Goal: Information Seeking & Learning: Learn about a topic

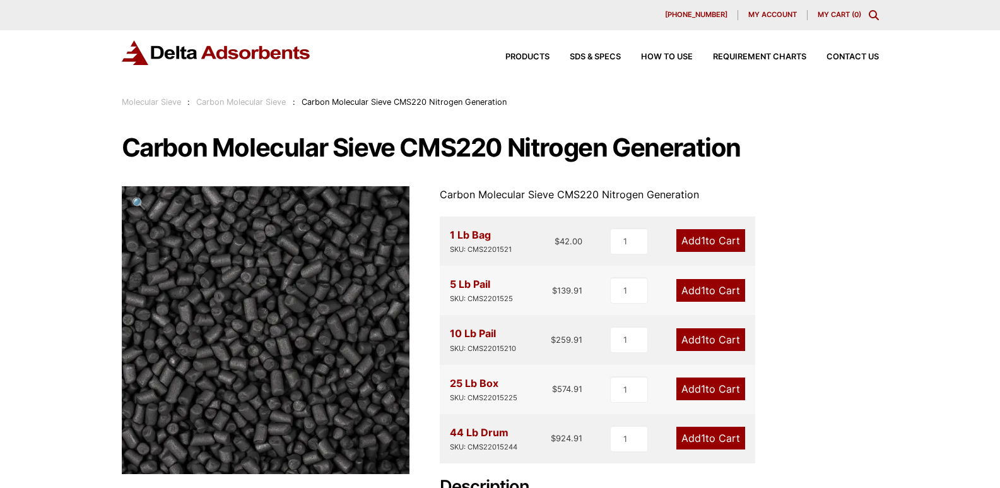
click at [876, 157] on h1 "Carbon Molecular Sieve CMS220 Nitrogen Generation" at bounding box center [500, 147] width 757 height 27
click at [860, 59] on span "Contact Us" at bounding box center [853, 57] width 52 height 8
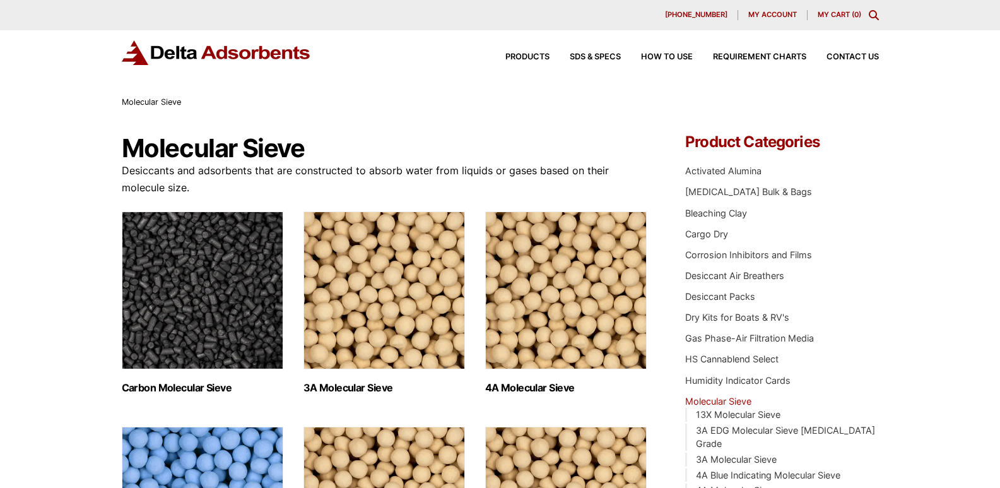
click at [247, 316] on img "Visit product category Carbon Molecular Sieve" at bounding box center [203, 290] width 162 height 158
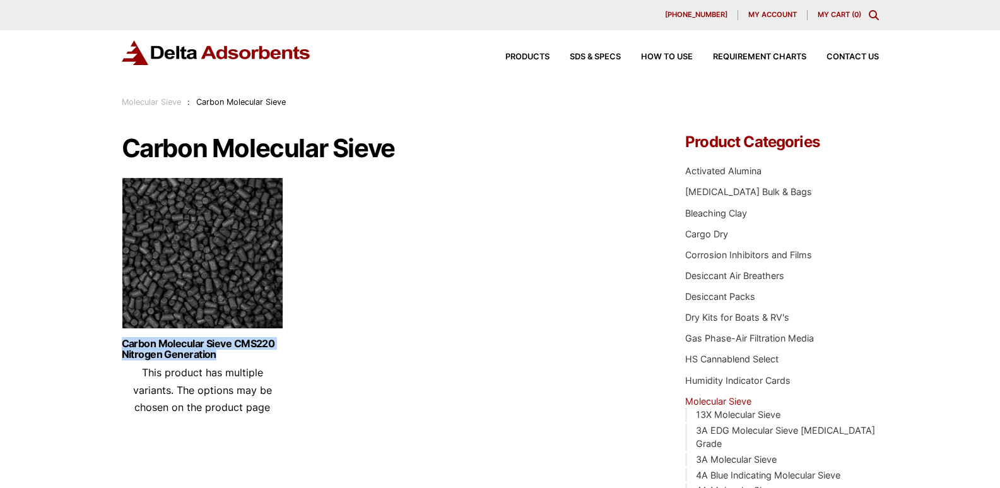
drag, startPoint x: 111, startPoint y: 341, endPoint x: 223, endPoint y: 363, distance: 113.7
click at [223, 363] on div "Our website has detected that you are using an outdated browser that will preve…" at bounding box center [500, 481] width 1000 height 962
copy link "Carbon Molecular Sieve CMS220 Nitrogen Generation"
click at [470, 314] on ul "Carbon Molecular Sieve CMS220 Nitrogen Generation This product has multiple var…" at bounding box center [385, 301] width 526 height 248
click at [198, 348] on link "Carbon Molecular Sieve CMS220 Nitrogen Generation" at bounding box center [203, 348] width 162 height 21
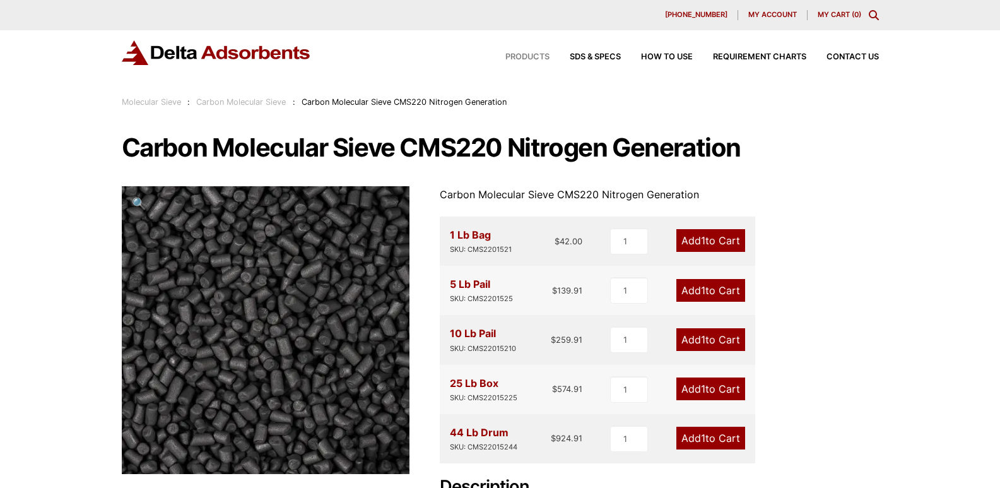
click at [516, 56] on span "Products" at bounding box center [527, 57] width 44 height 8
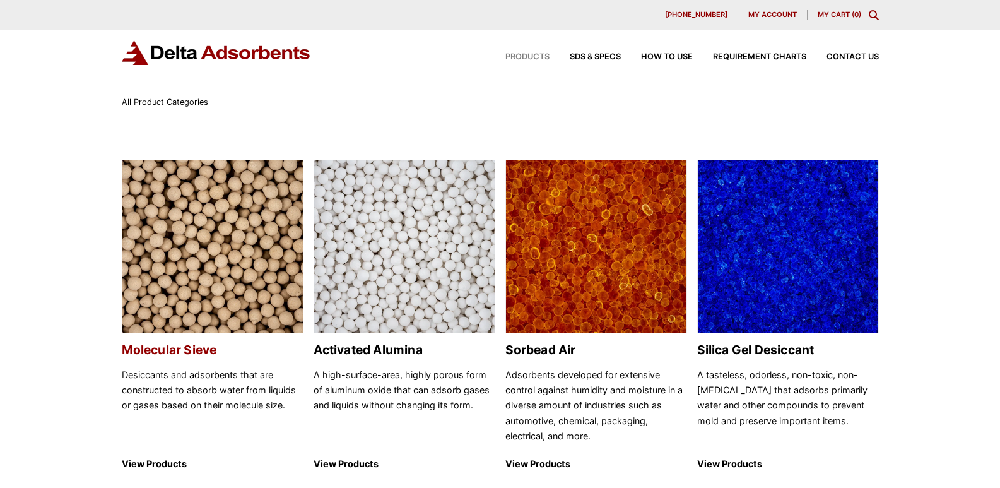
click at [148, 301] on img at bounding box center [212, 247] width 180 height 174
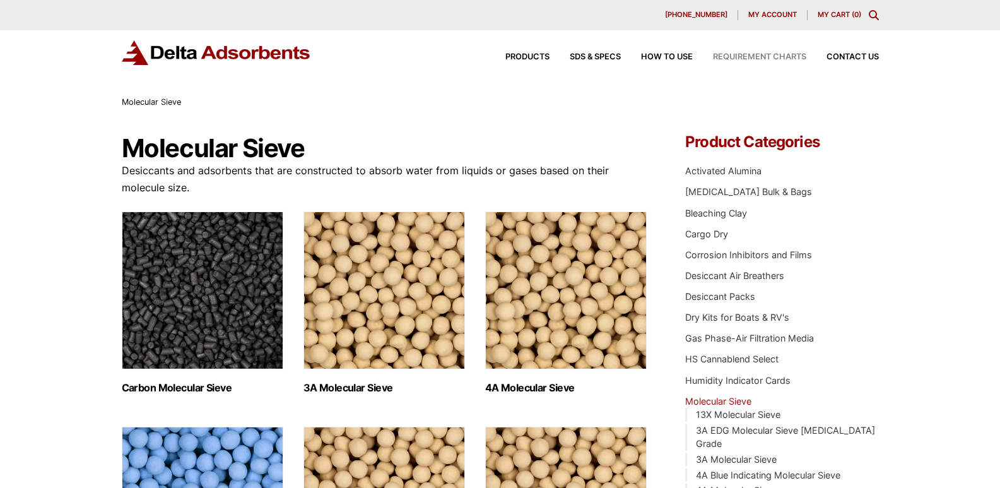
click at [760, 56] on span "Requirement Charts" at bounding box center [759, 57] width 93 height 8
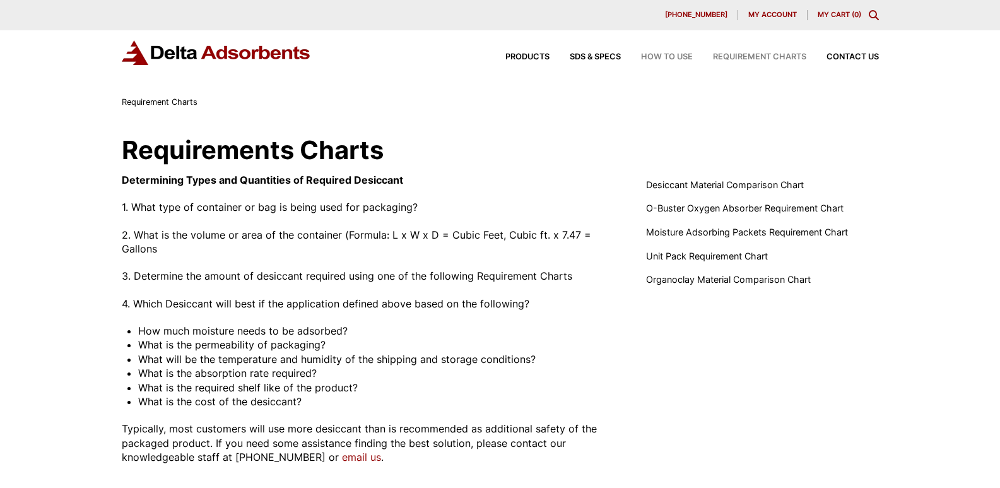
click at [678, 54] on span "How to Use" at bounding box center [667, 57] width 52 height 8
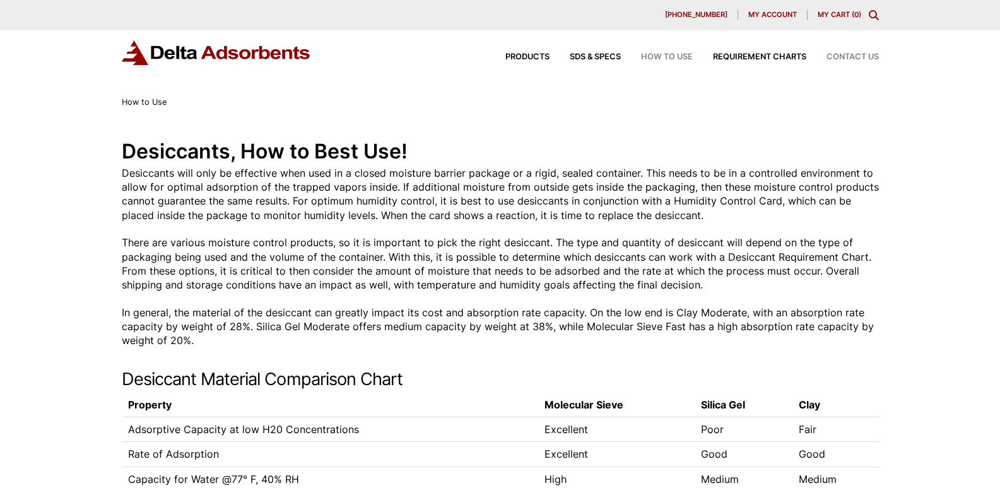
click at [856, 57] on span "Contact Us" at bounding box center [853, 57] width 52 height 8
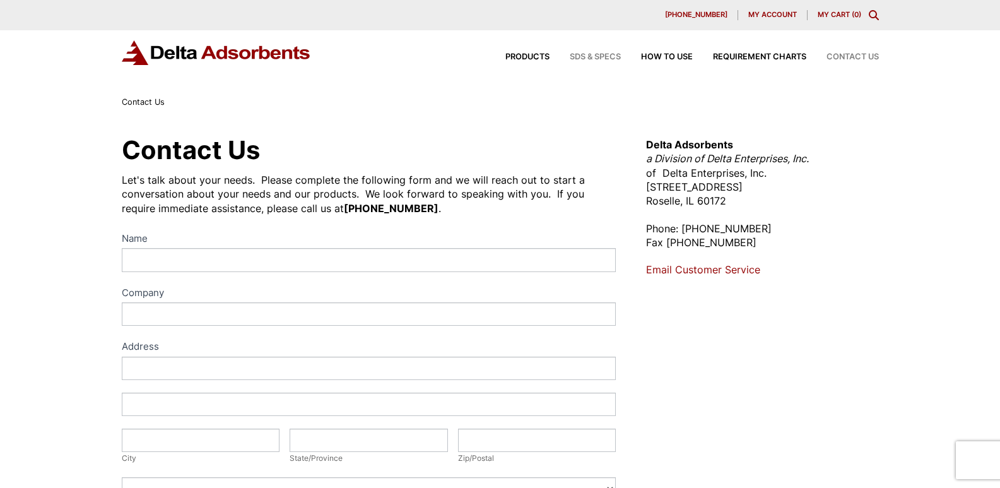
click at [581, 56] on span "SDS & SPECS" at bounding box center [595, 57] width 51 height 8
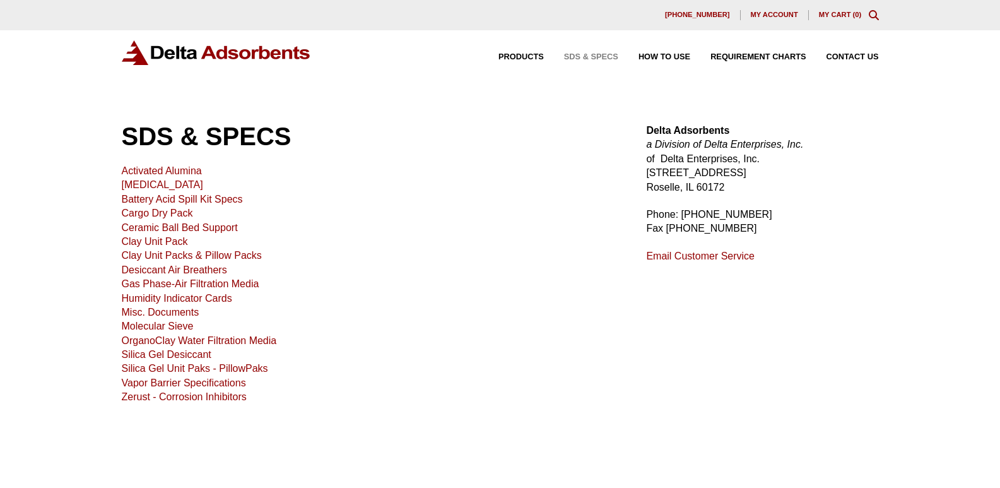
click at [153, 327] on link "Molecular Sieve" at bounding box center [158, 326] width 72 height 11
click at [178, 185] on link "[MEDICAL_DATA]" at bounding box center [162, 184] width 81 height 11
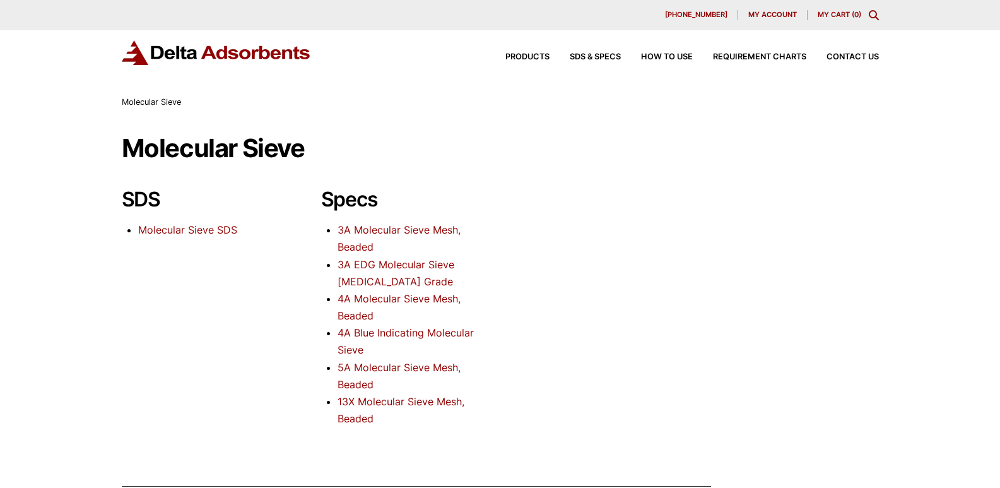
click at [217, 231] on link "Molecular Sieve SDS" at bounding box center [187, 229] width 99 height 13
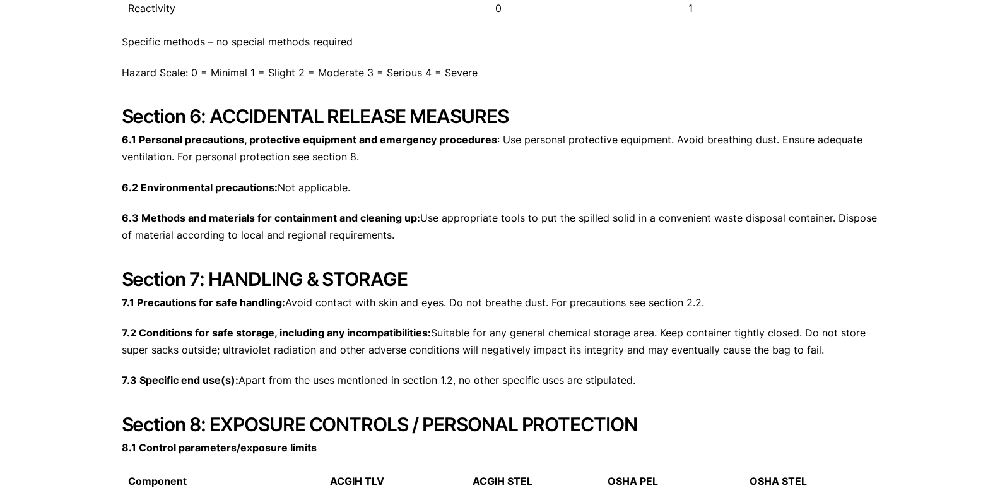
scroll to position [2083, 0]
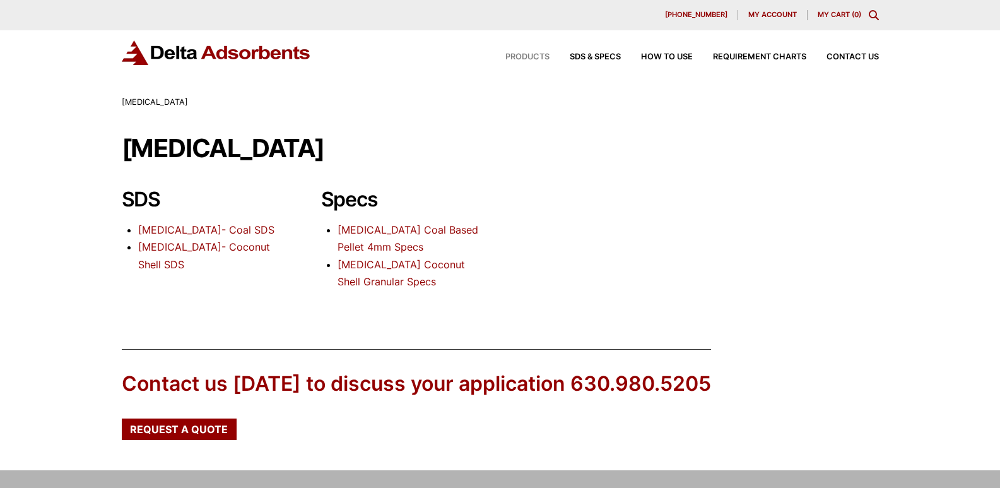
click at [528, 54] on span "Products" at bounding box center [527, 57] width 44 height 8
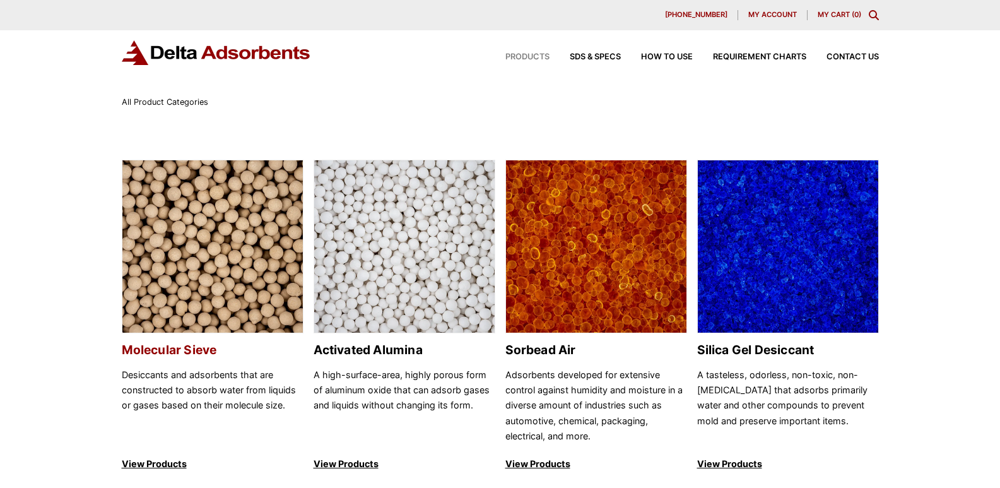
click at [242, 322] on img at bounding box center [212, 247] width 180 height 174
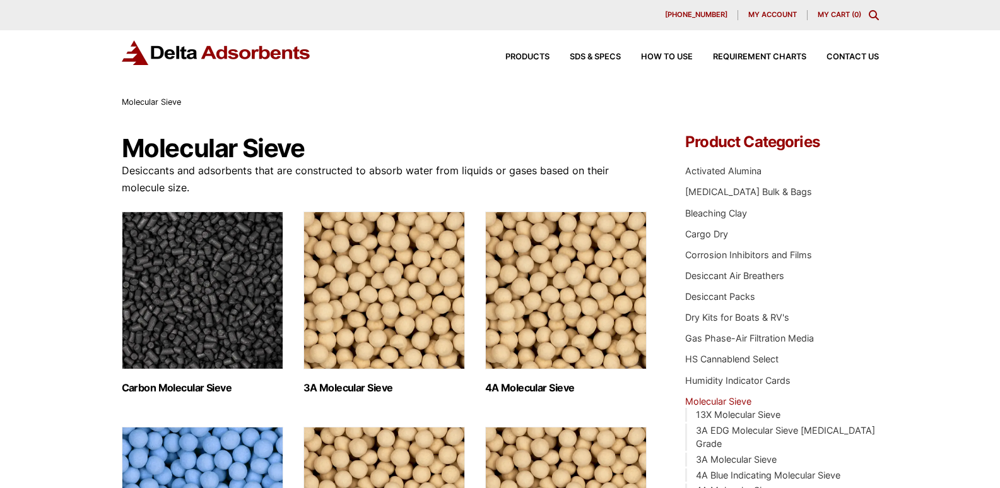
click at [242, 322] on img "Visit product category Carbon Molecular Sieve" at bounding box center [203, 290] width 162 height 158
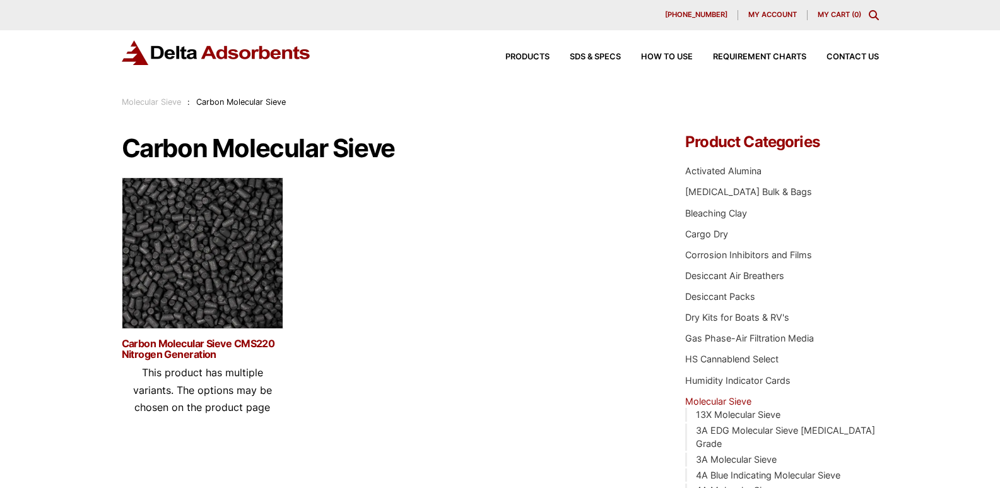
click at [228, 349] on link "Carbon Molecular Sieve CMS220 Nitrogen Generation" at bounding box center [203, 348] width 162 height 21
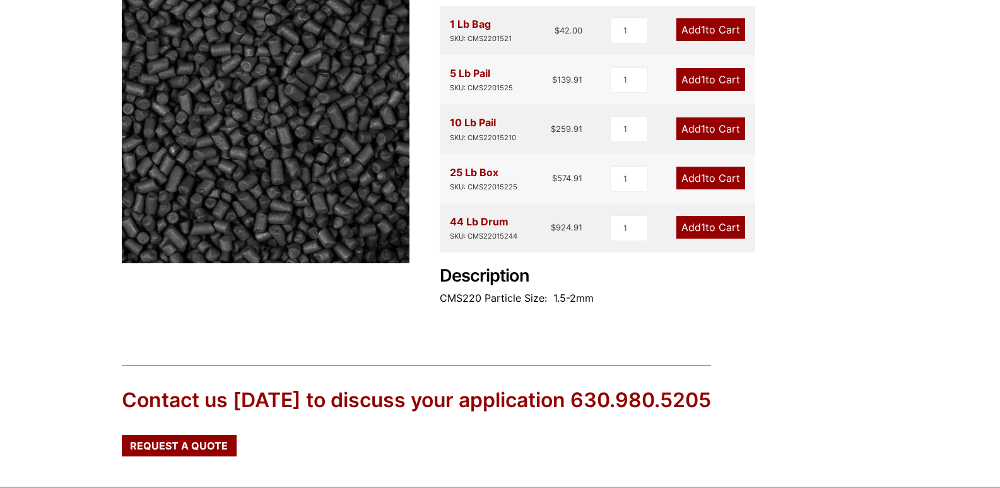
scroll to position [189, 0]
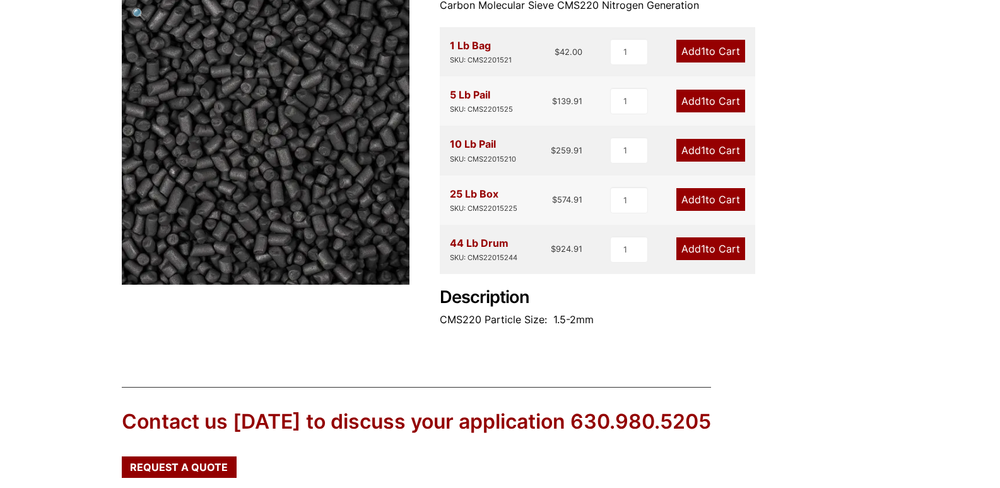
click at [718, 355] on div "Our website has detected that you are using an outdated browser that will preve…" at bounding box center [500, 229] width 1000 height 836
